Goal: Navigation & Orientation: Find specific page/section

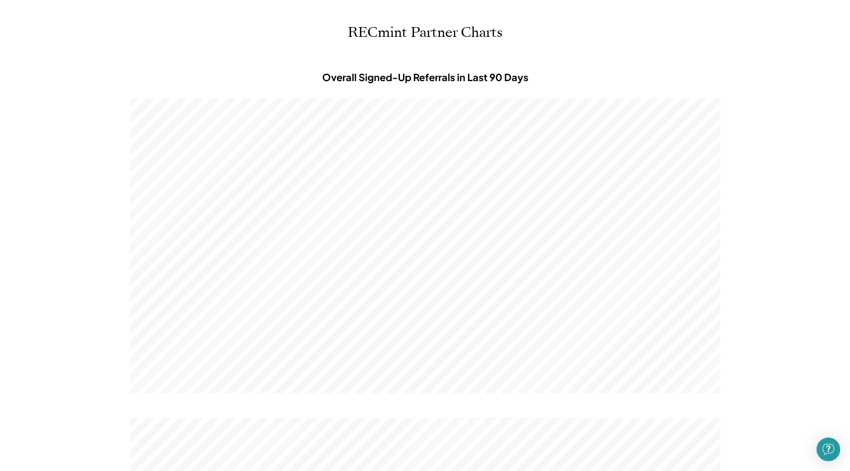
select select "**********"
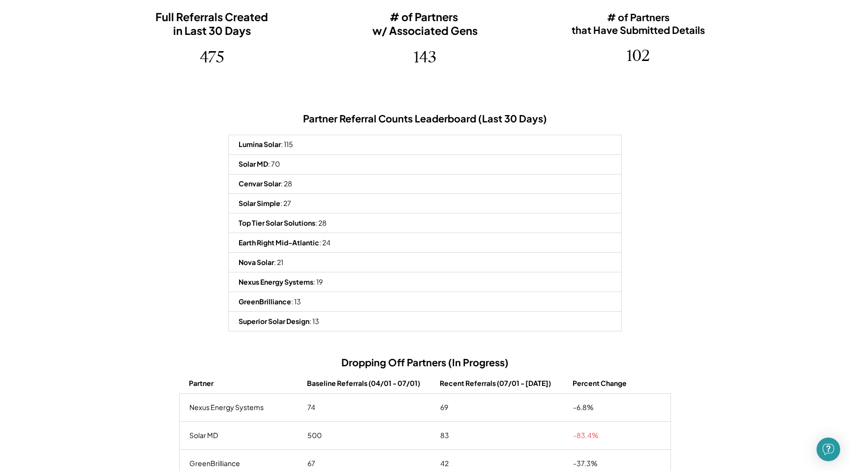
scroll to position [295, 591]
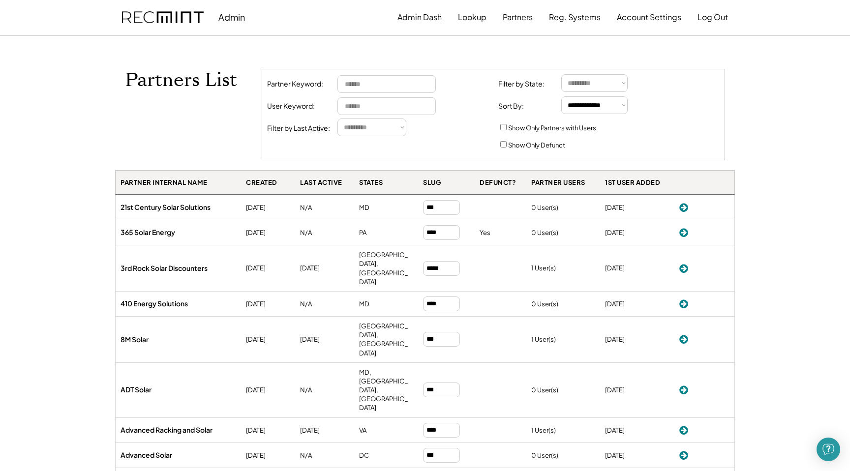
select select "**********"
